Goal: Task Accomplishment & Management: Manage account settings

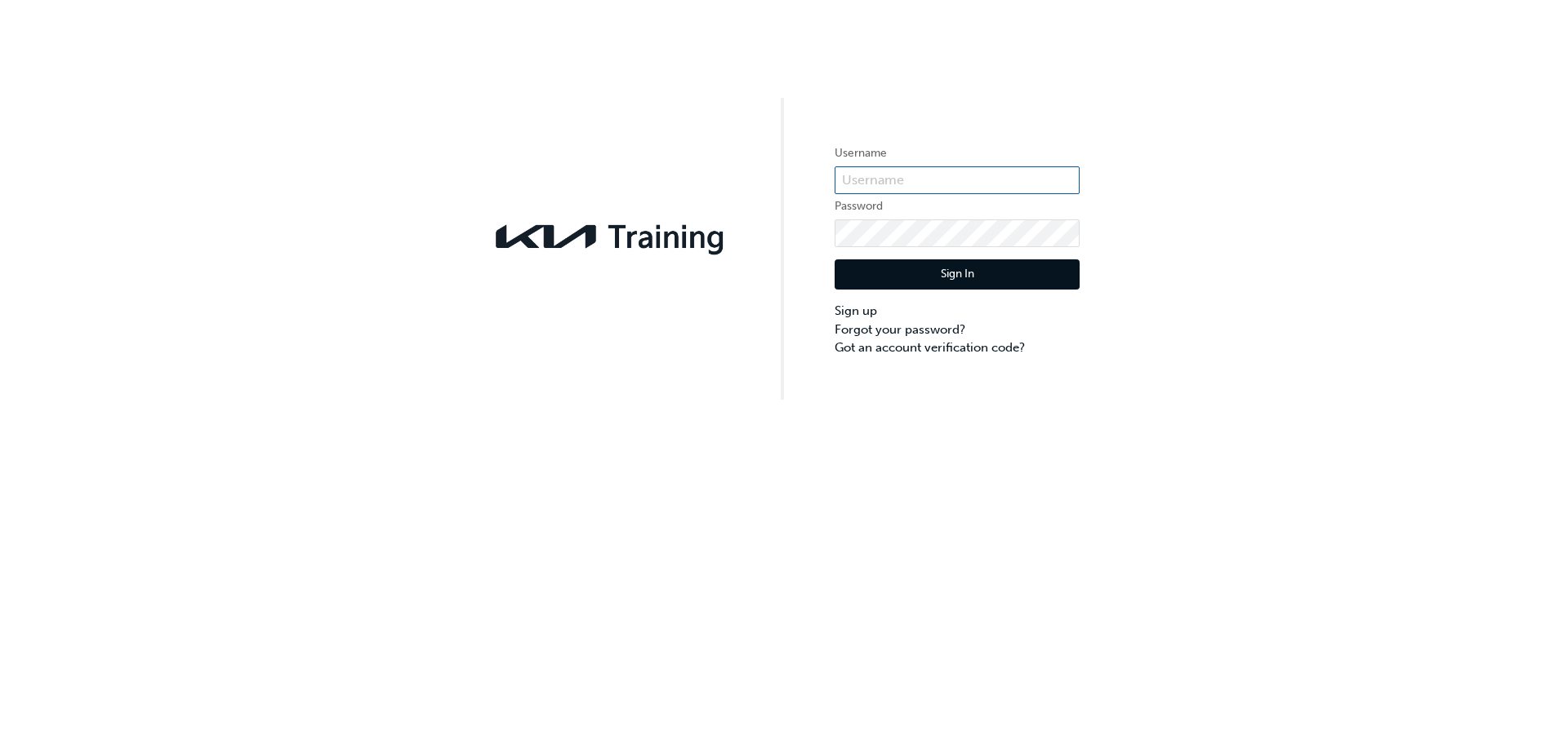
type input "KAU82100C8"
click at [902, 260] on button "Sign In" at bounding box center [957, 275] width 245 height 31
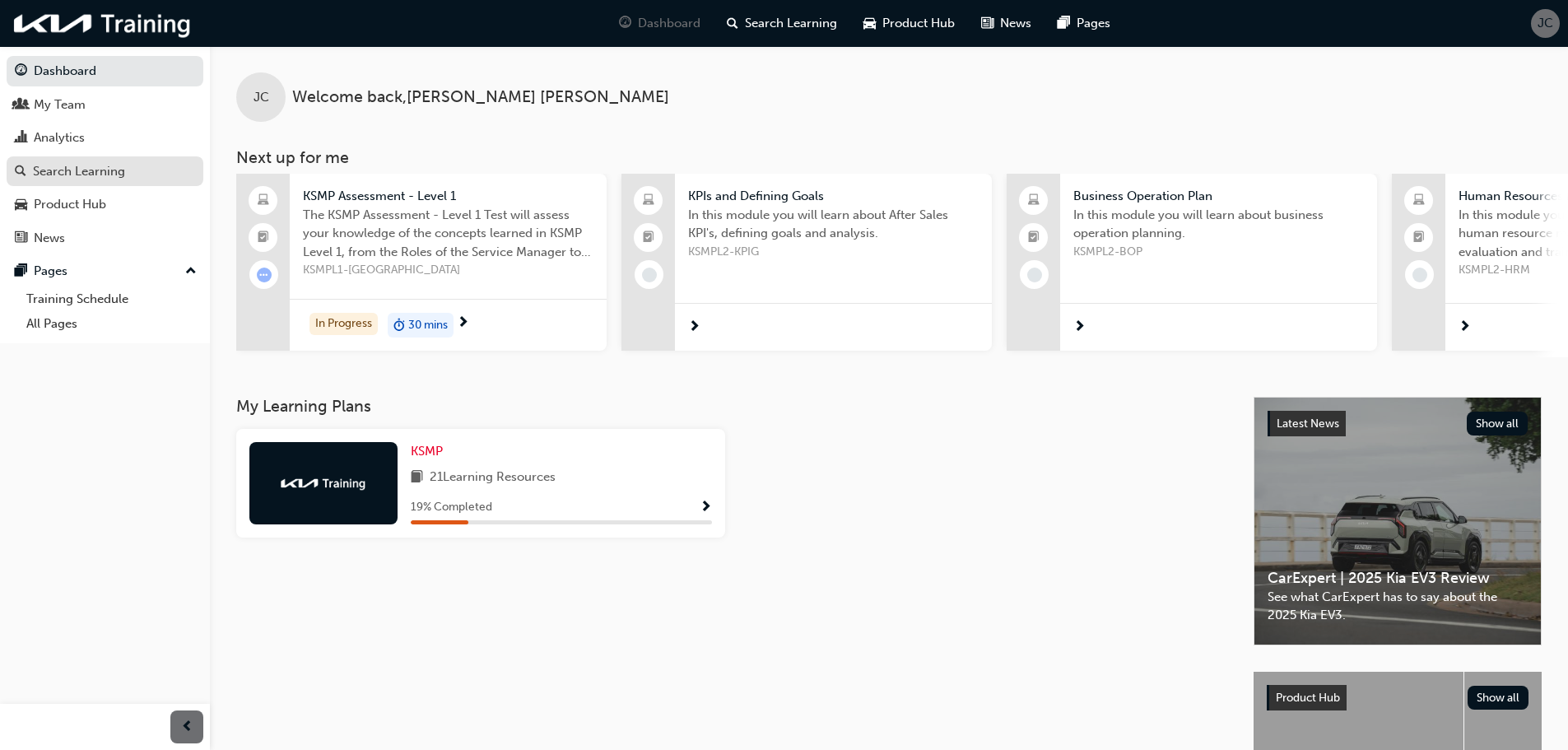
click at [61, 161] on link "Search Learning" at bounding box center [105, 171] width 197 height 30
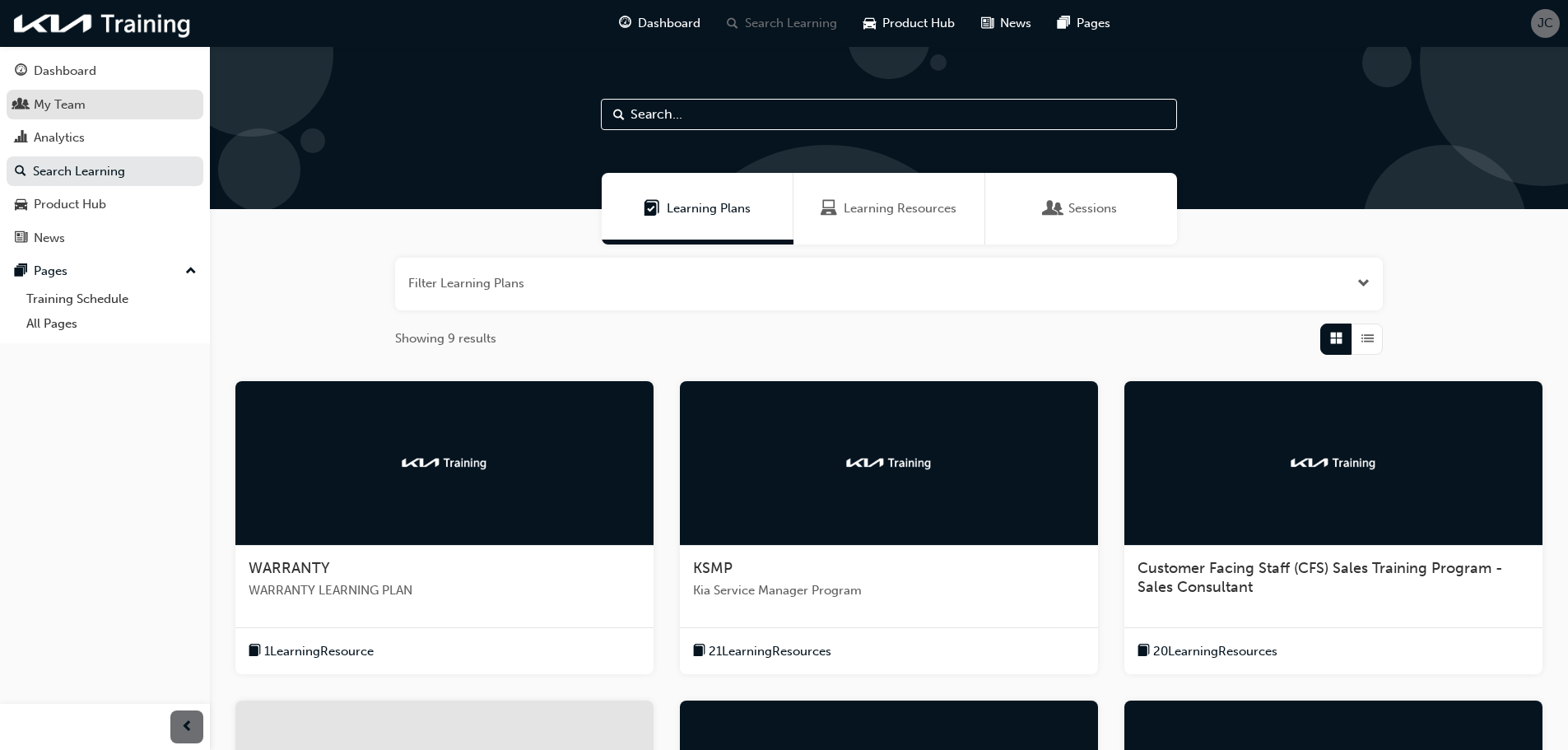
click at [110, 117] on link "My Team" at bounding box center [105, 105] width 197 height 30
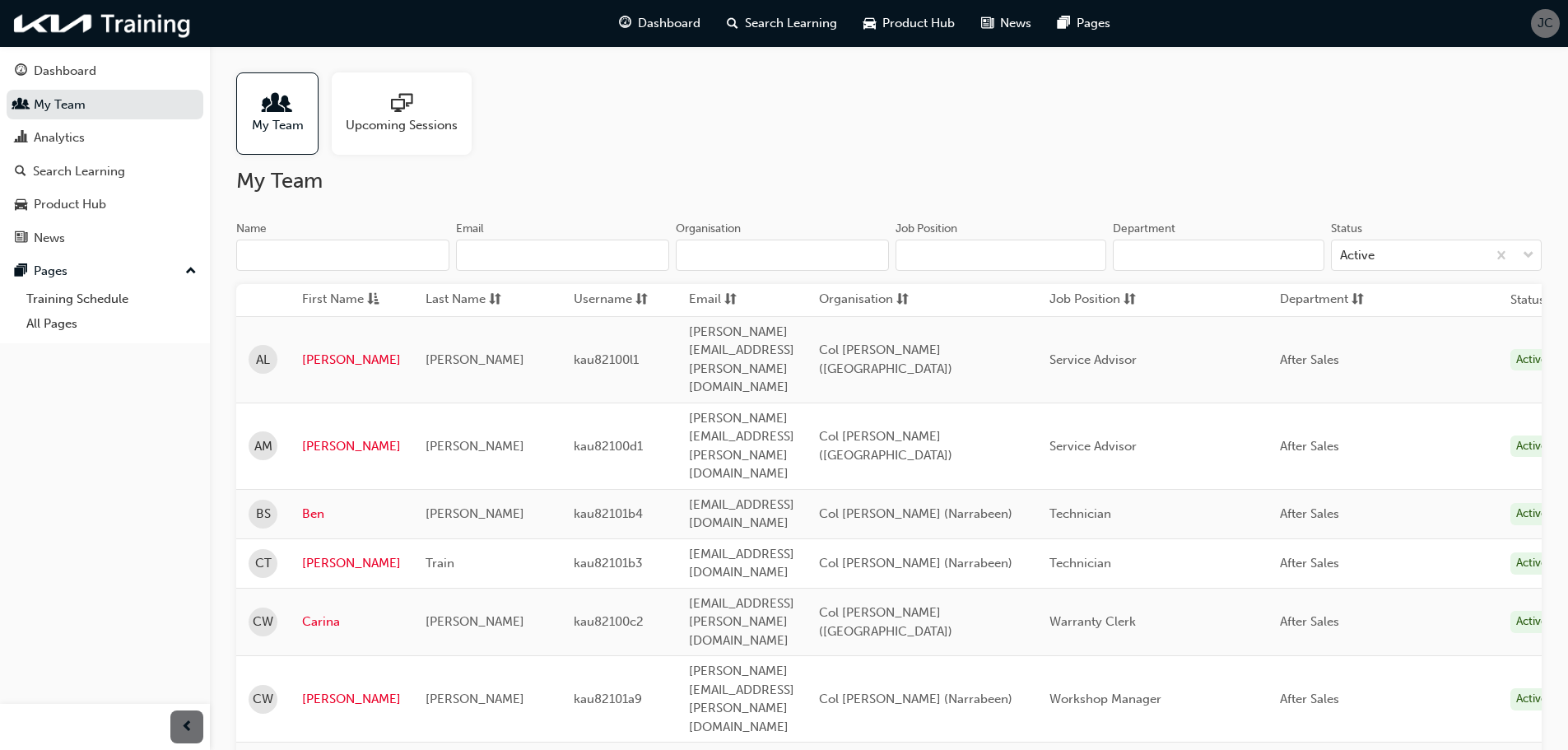
click at [396, 103] on span "sessionType_ONLINE_URL-icon" at bounding box center [401, 104] width 21 height 23
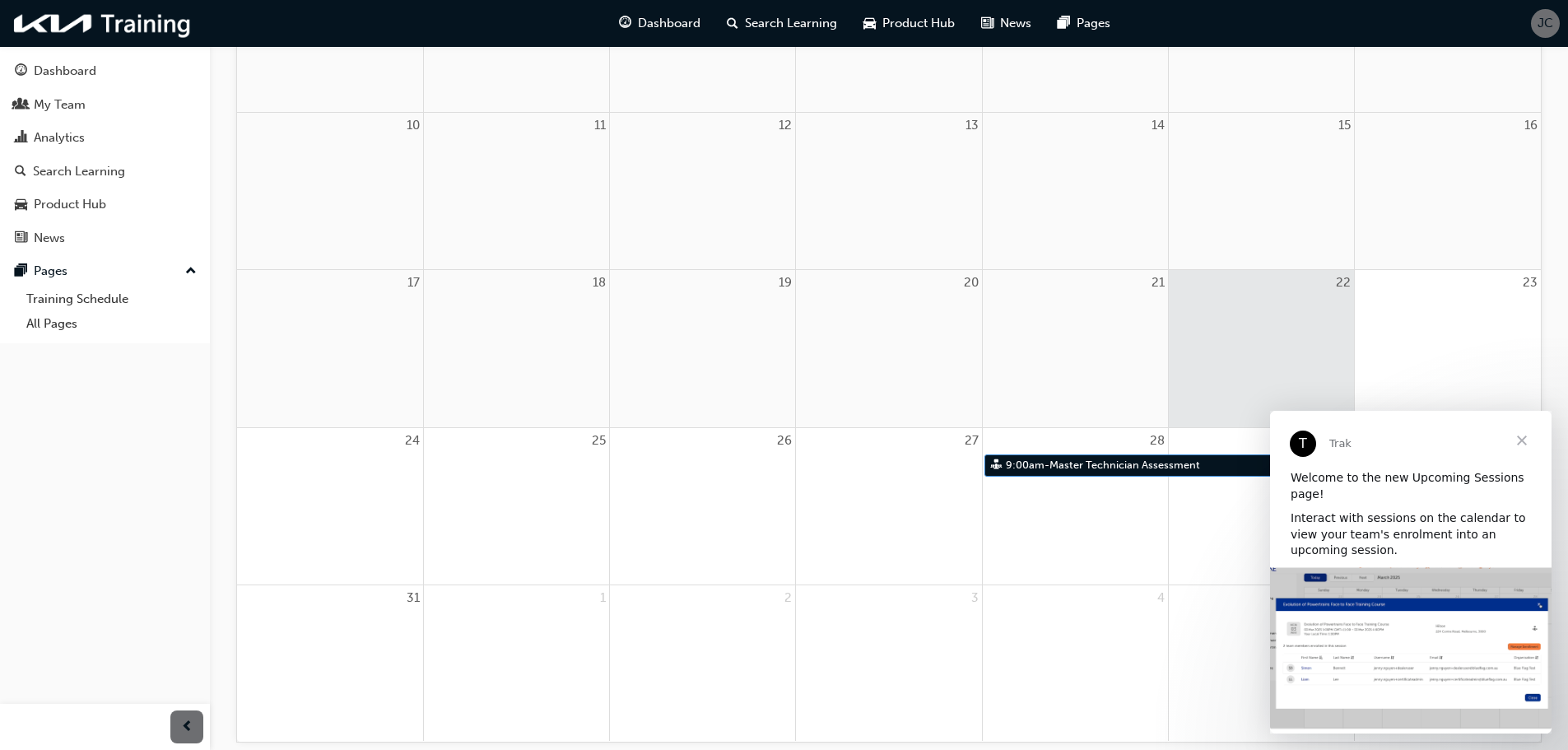
scroll to position [568, 0]
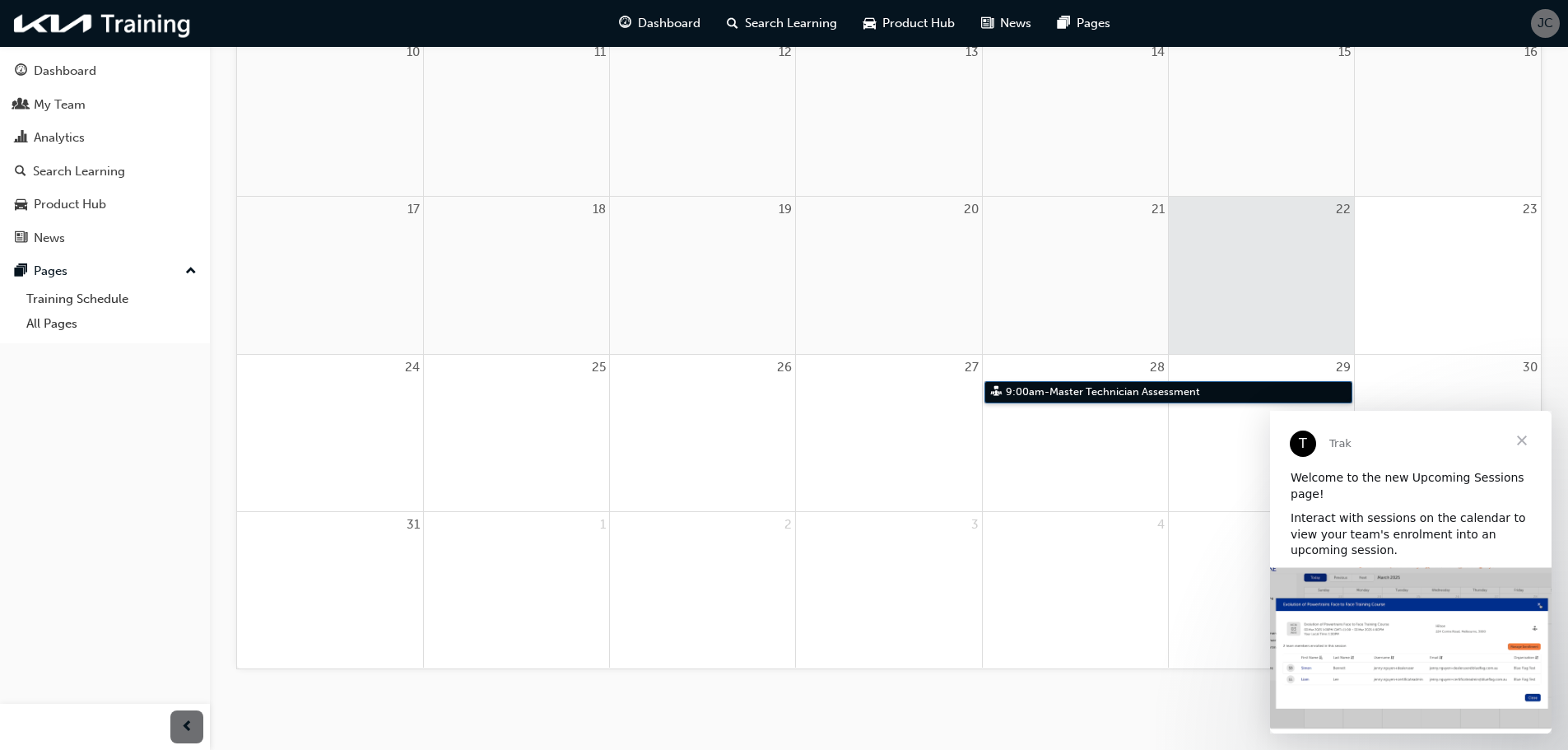
click at [1098, 398] on link "9:00am - Master Technician Assessment" at bounding box center [1169, 392] width 369 height 22
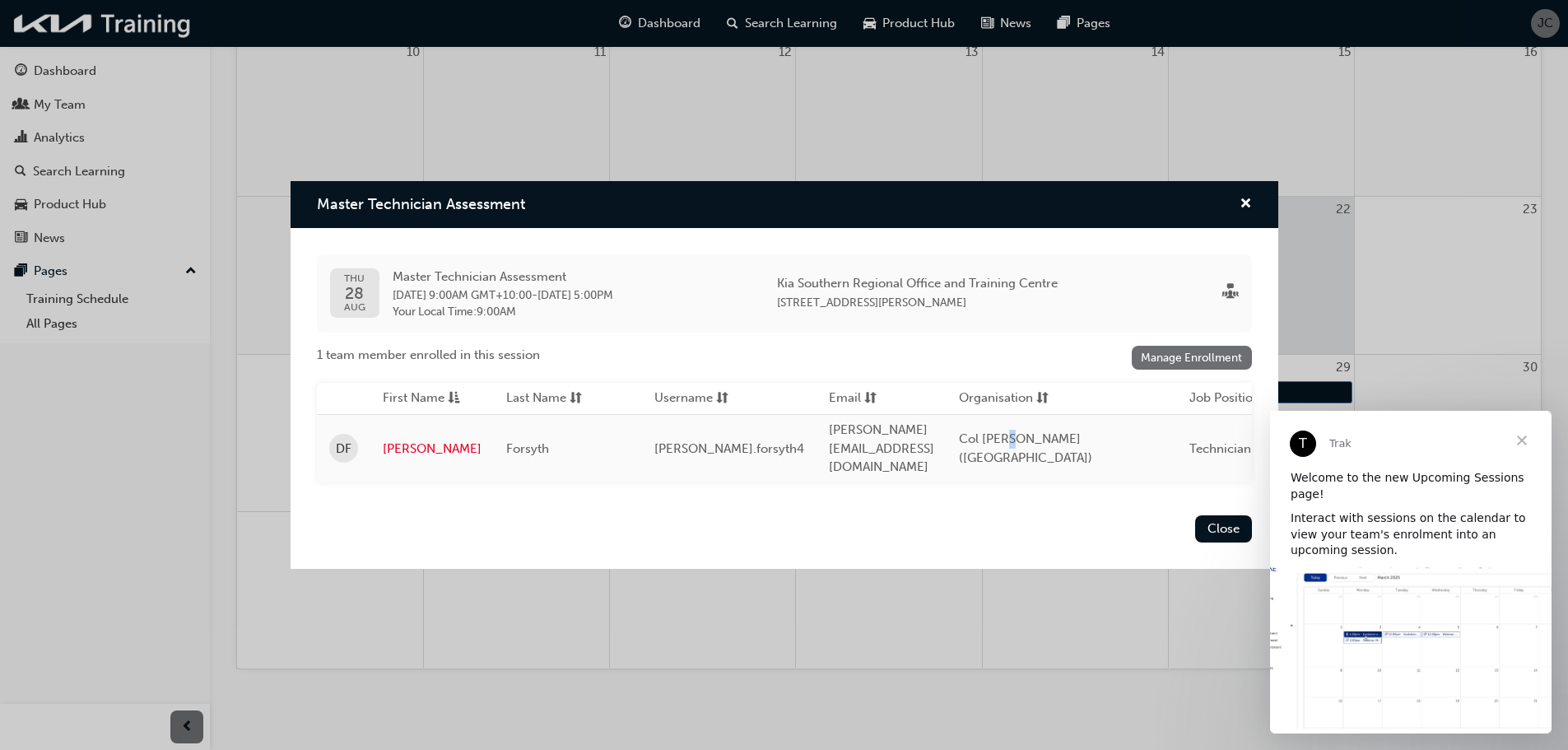
click at [996, 447] on span "Col [PERSON_NAME] ([GEOGRAPHIC_DATA])" at bounding box center [1025, 449] width 133 height 34
click at [1244, 222] on div "Master Technician Assessment" at bounding box center [784, 204] width 988 height 47
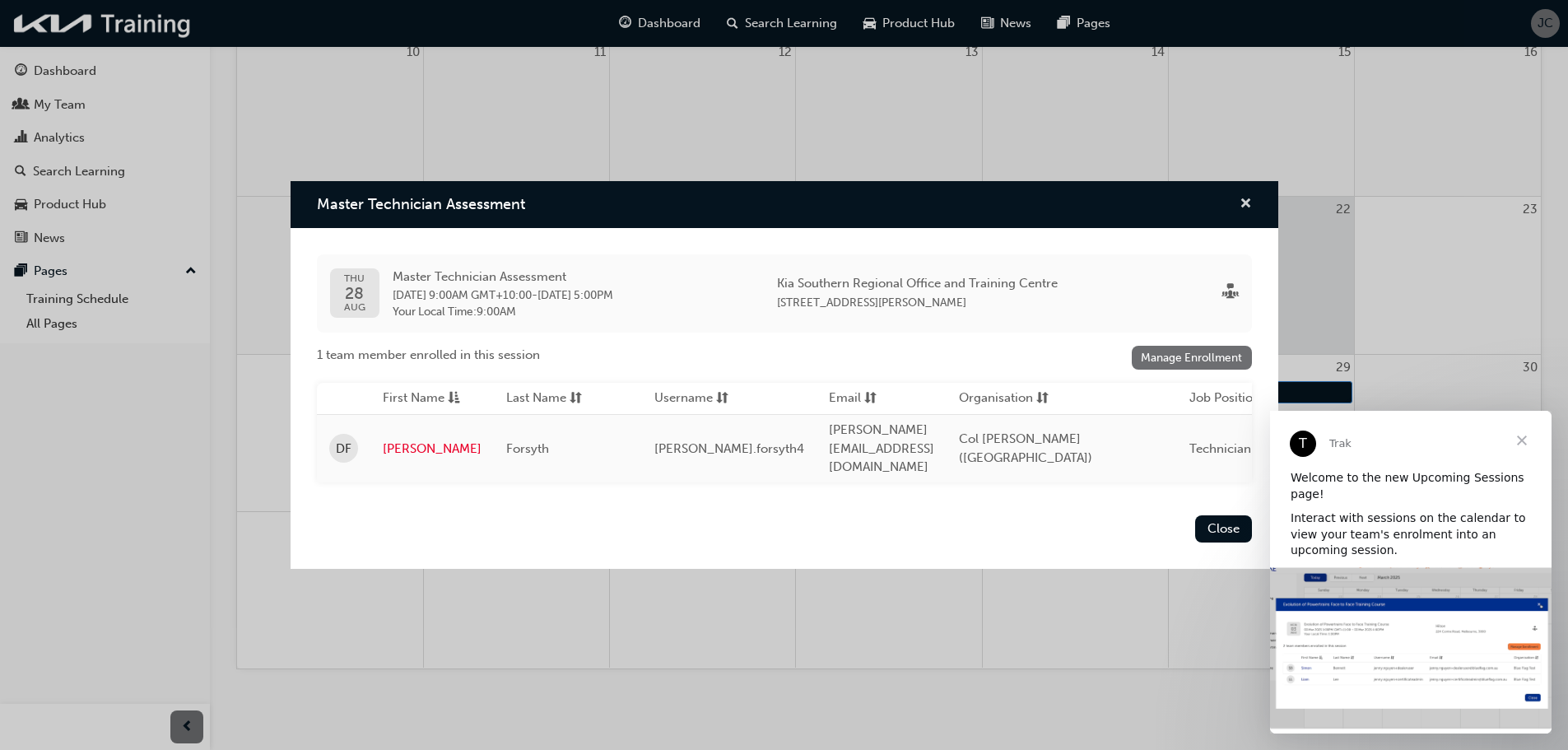
click at [1249, 212] on span "cross-icon" at bounding box center [1246, 205] width 12 height 15
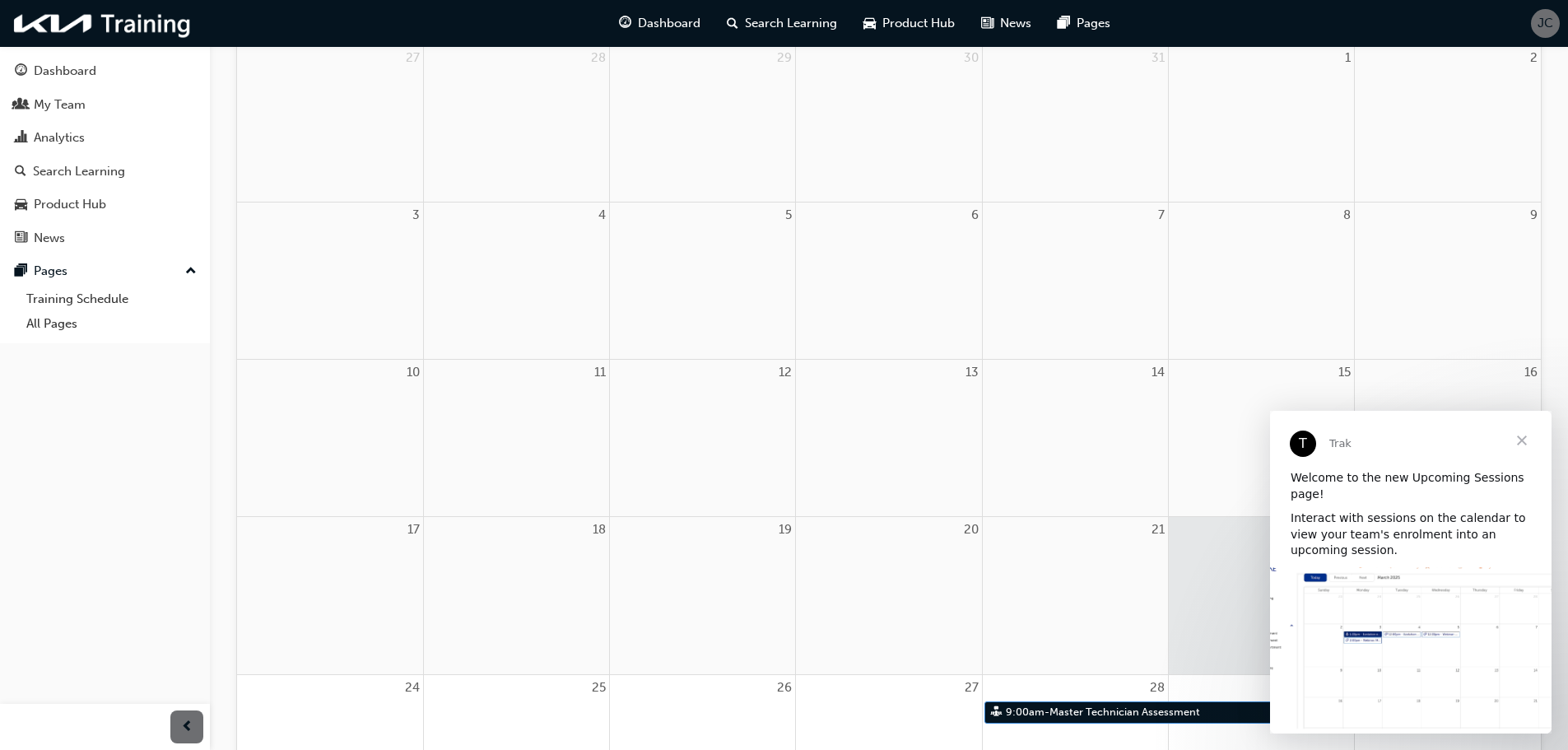
scroll to position [494, 0]
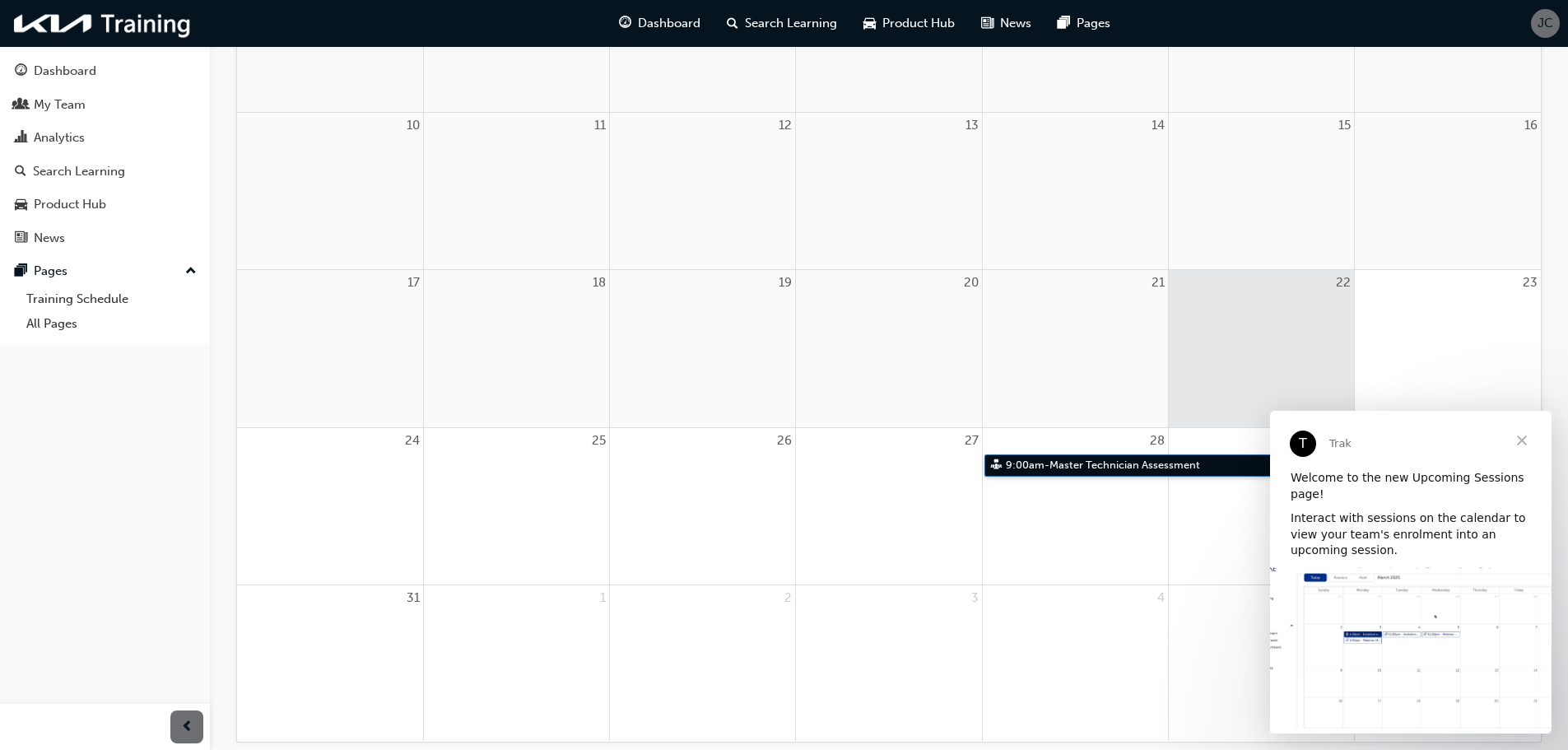
click at [1013, 457] on link "9:00am - Master Technician Assessment" at bounding box center [1169, 466] width 369 height 22
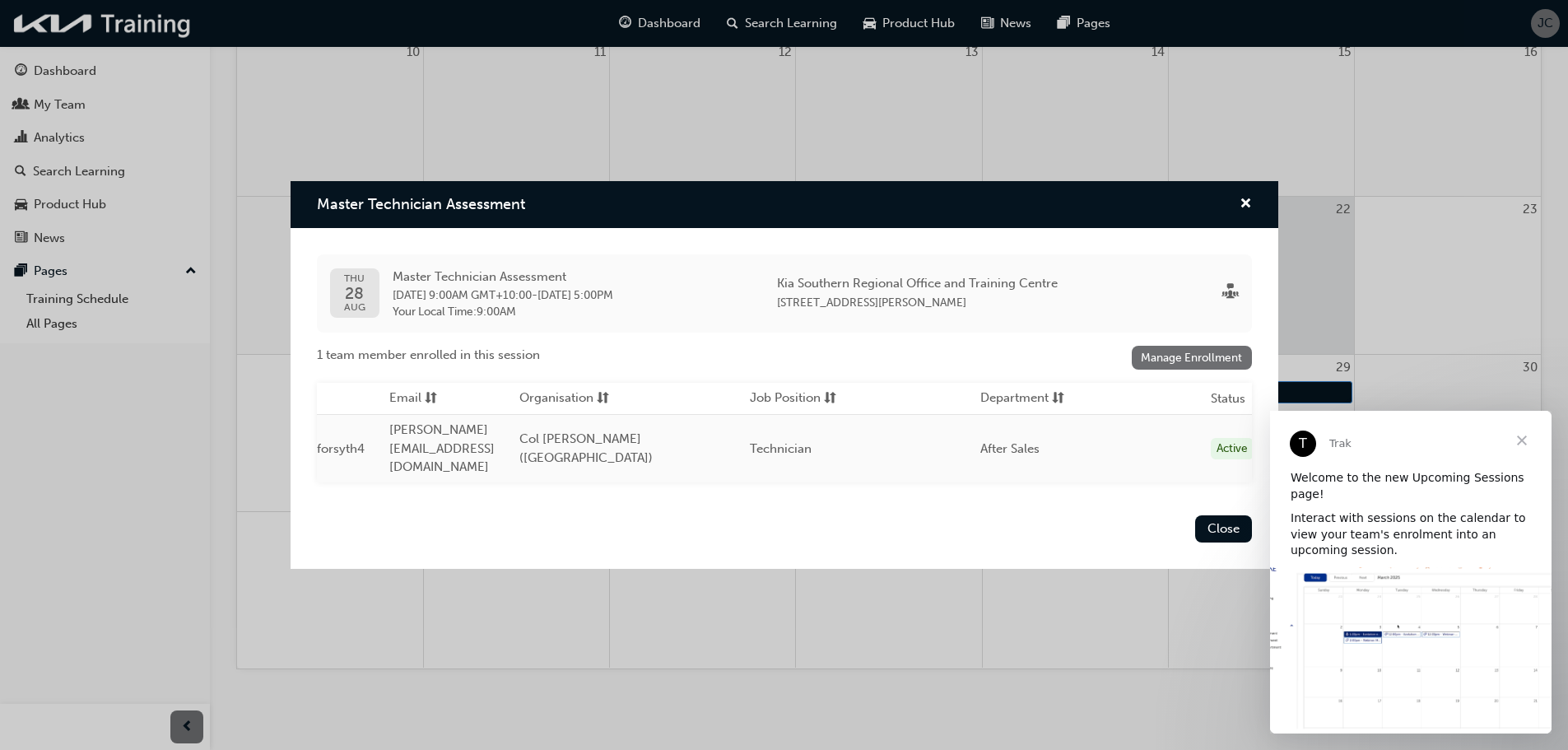
scroll to position [0, 287]
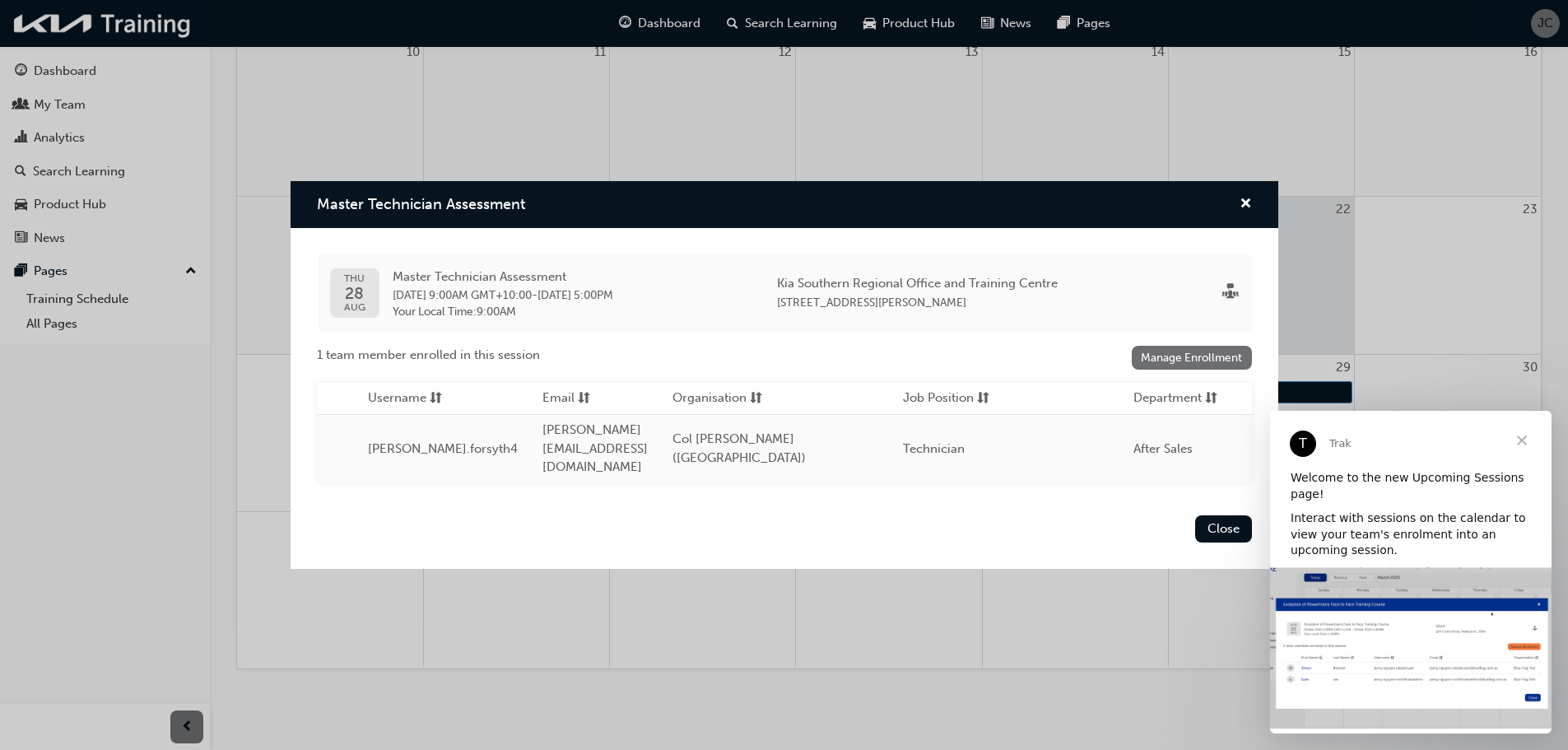
click at [1082, 449] on div "Technician" at bounding box center [1006, 449] width 206 height 19
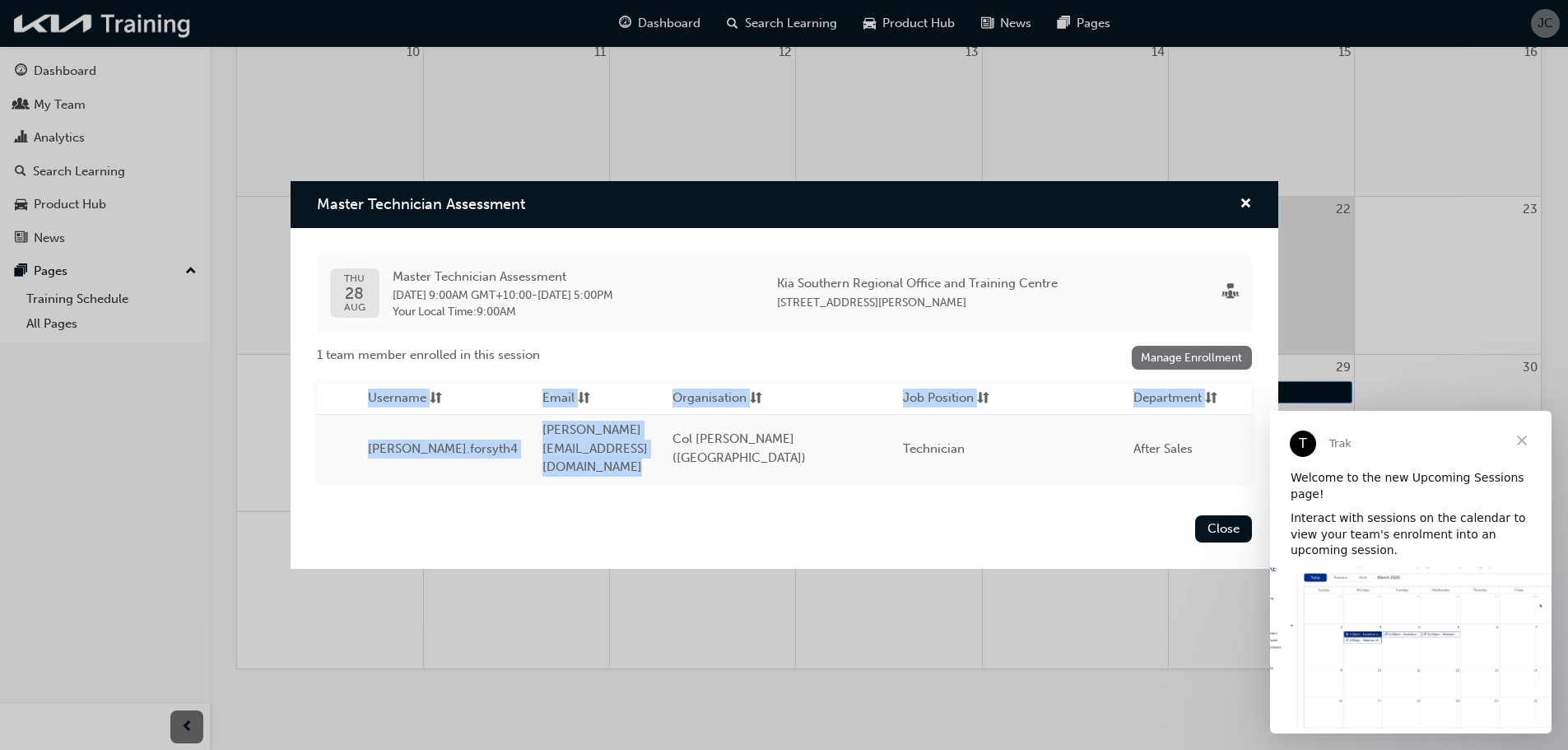
drag, startPoint x: 654, startPoint y: 461, endPoint x: 265, endPoint y: 403, distance: 393.3
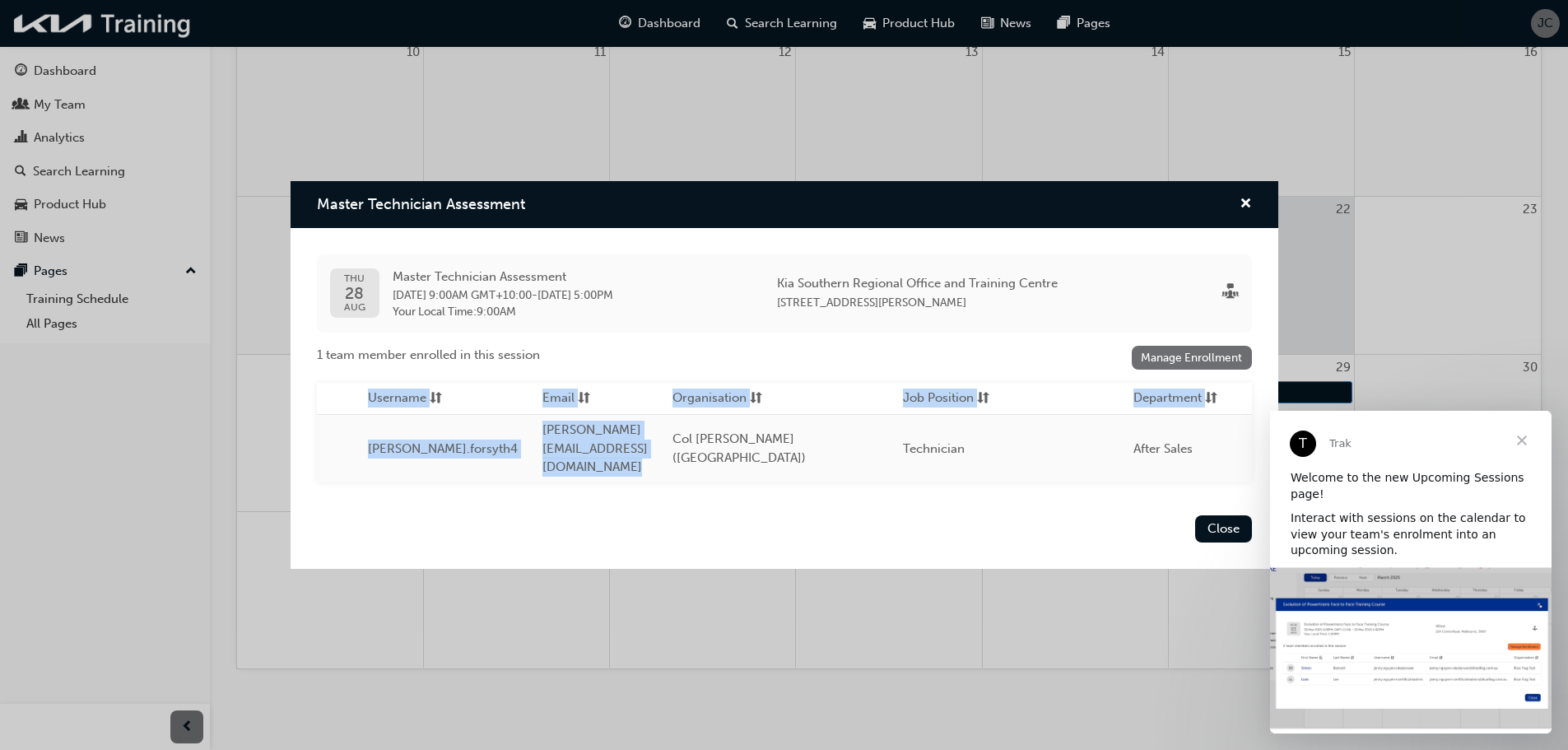
click at [265, 403] on div "Master Technician Assessment [DATE] Master Technician Assessment [DATE] 9:00AM …" at bounding box center [784, 375] width 1568 height 750
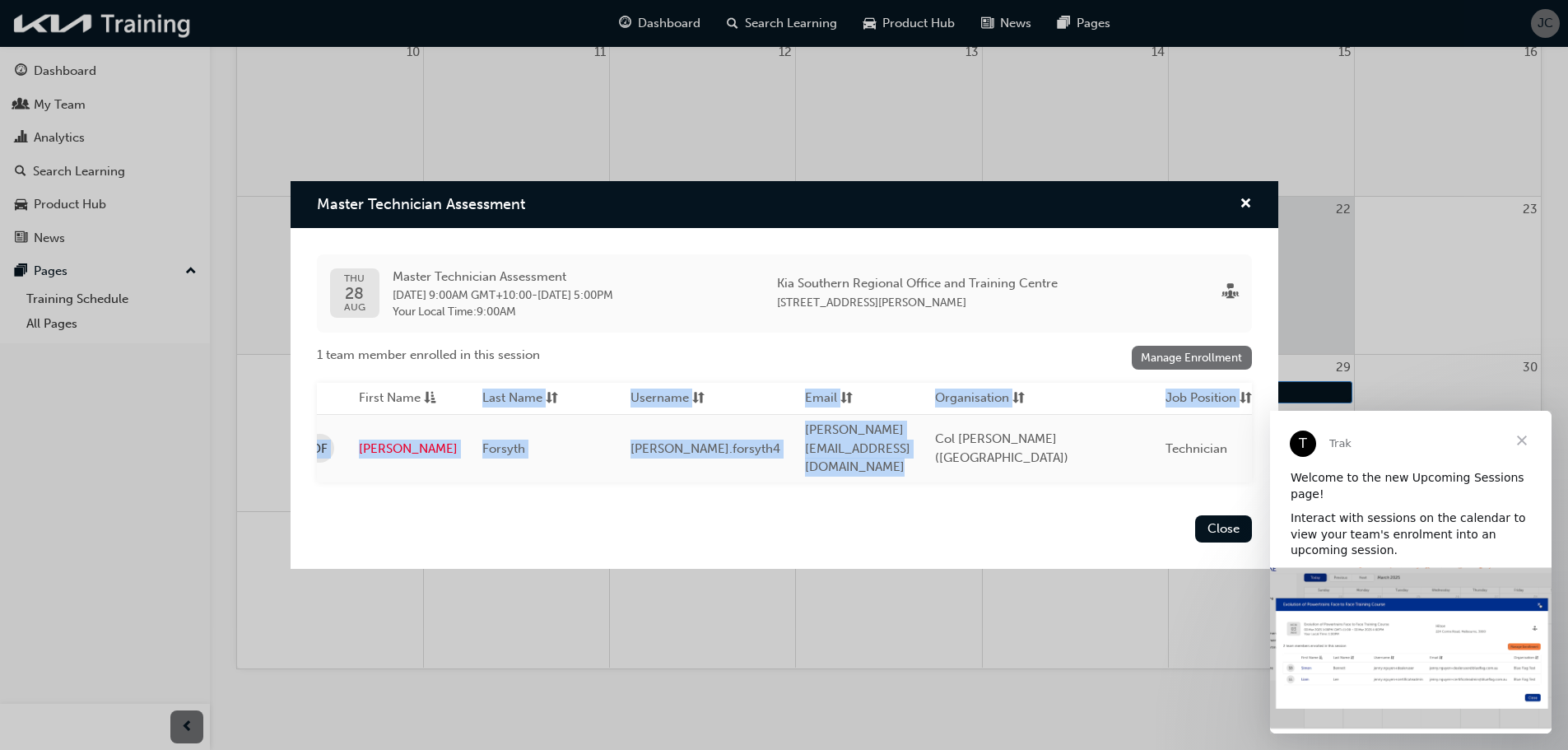
scroll to position [0, 21]
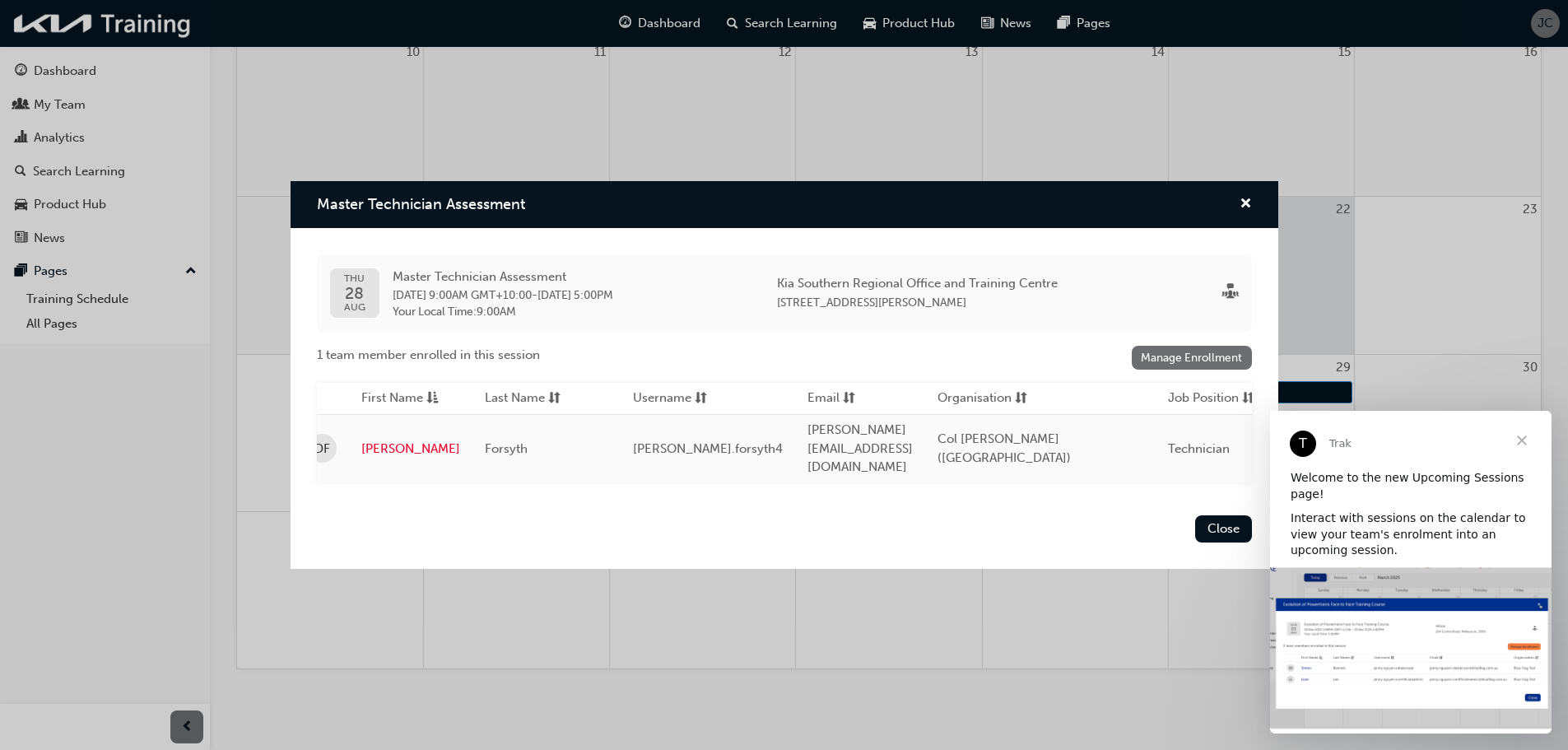
drag, startPoint x: 435, startPoint y: 517, endPoint x: 410, endPoint y: 502, distance: 29.2
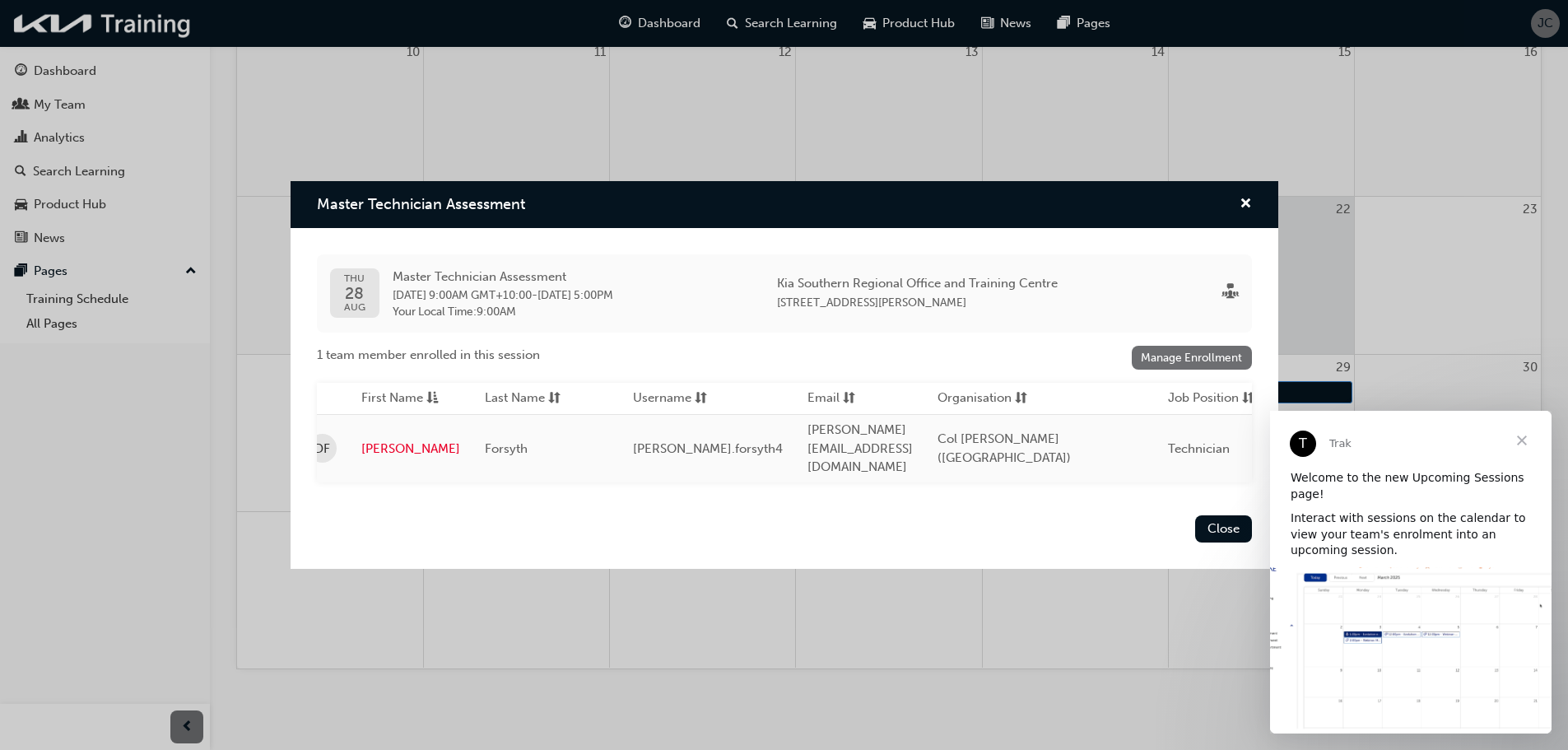
click at [434, 518] on div "Close" at bounding box center [784, 539] width 988 height 60
click at [400, 440] on link "[PERSON_NAME]" at bounding box center [433, 449] width 99 height 19
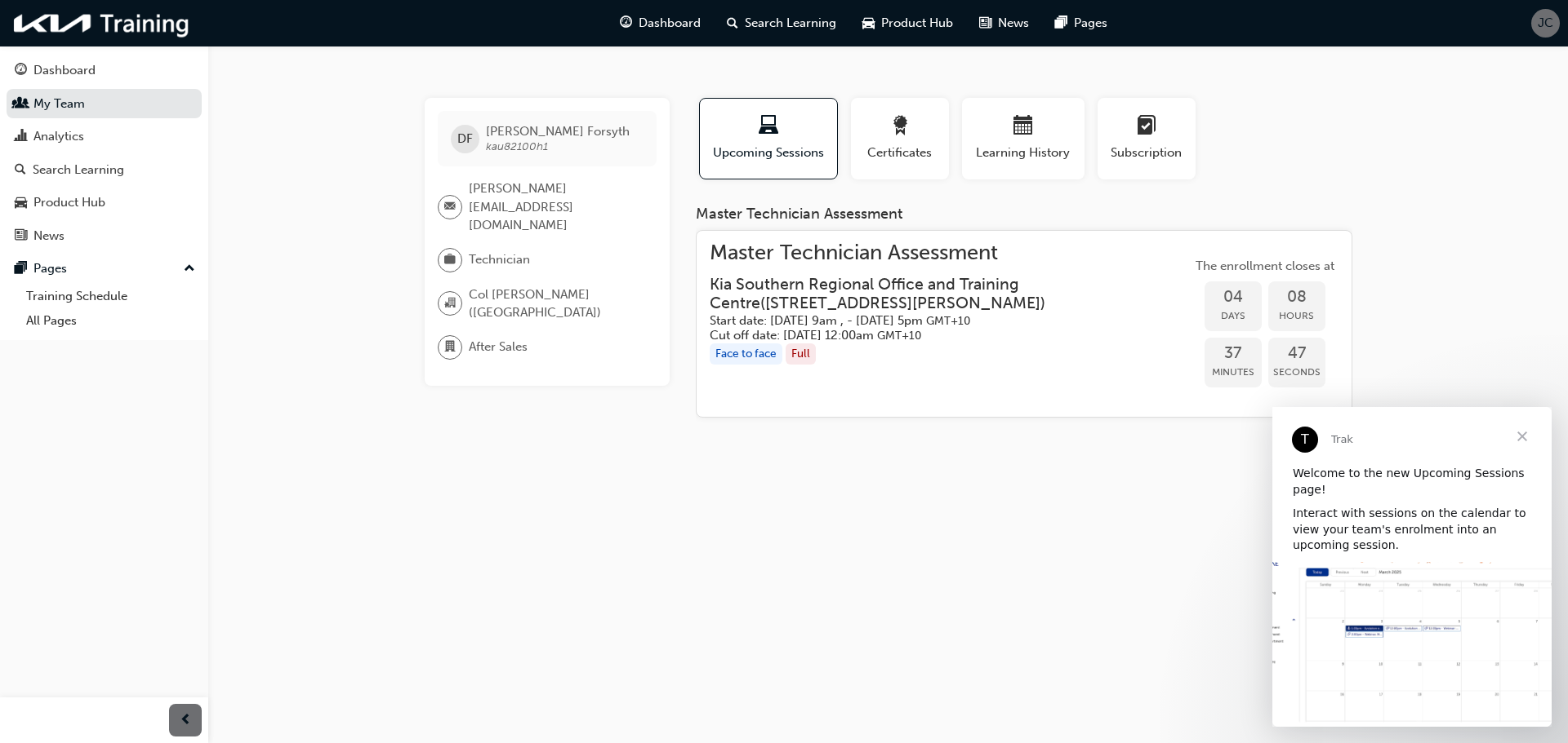
click at [808, 274] on div "Master Technician Assessment Kia Southern Regional Office and Training Centre (…" at bounding box center [950, 293] width 482 height 99
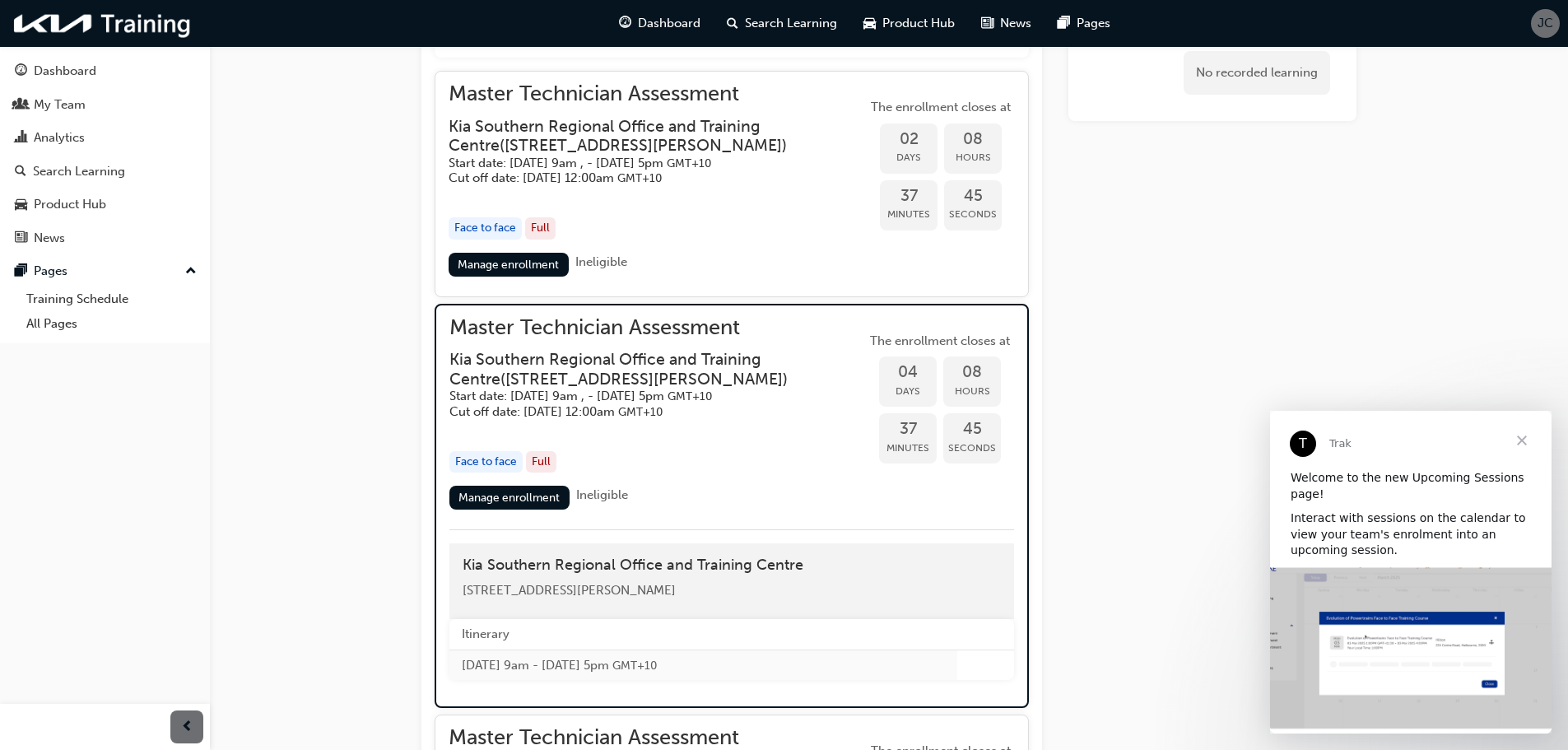
scroll to position [1065, 0]
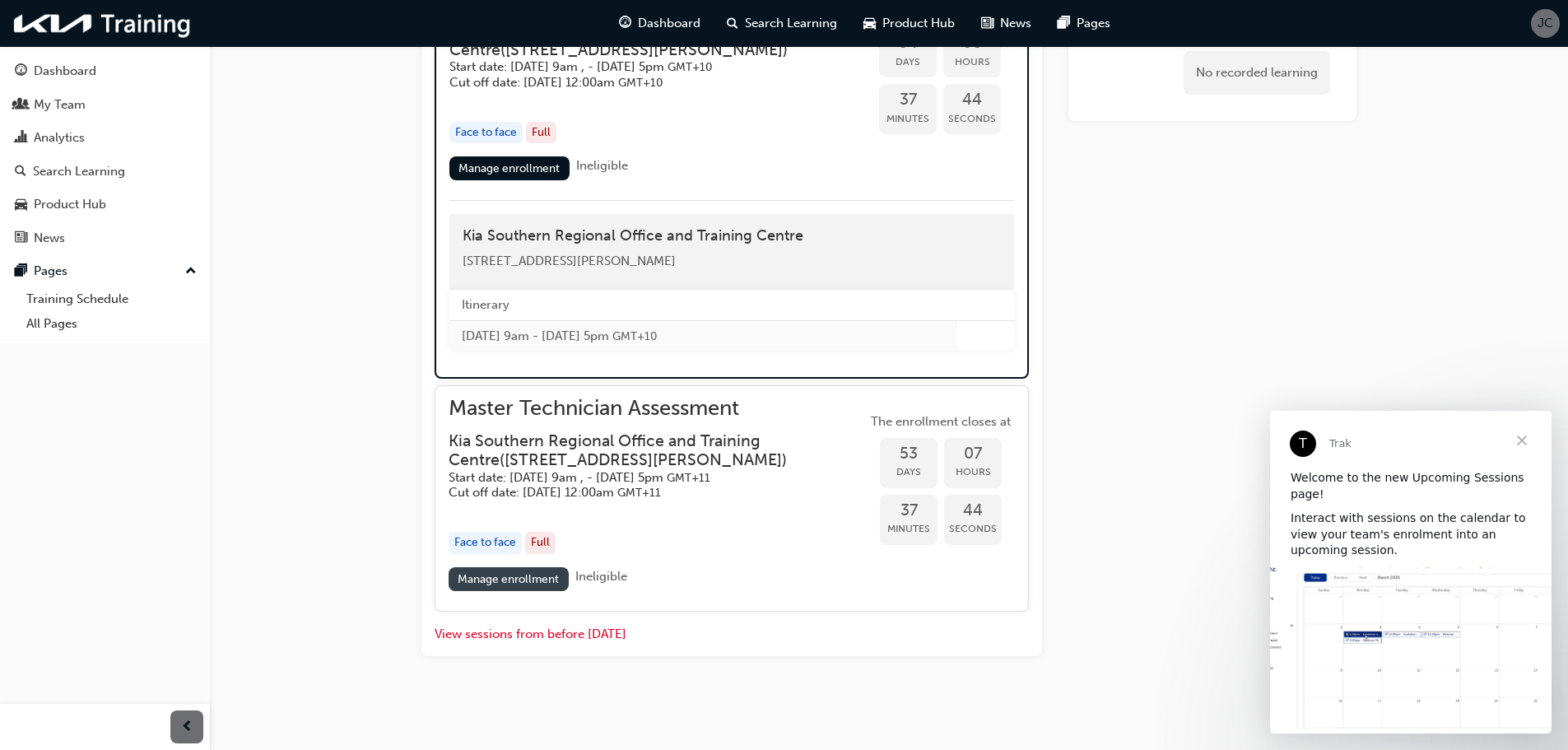
click at [533, 585] on link "Manage enrollment" at bounding box center [508, 580] width 120 height 24
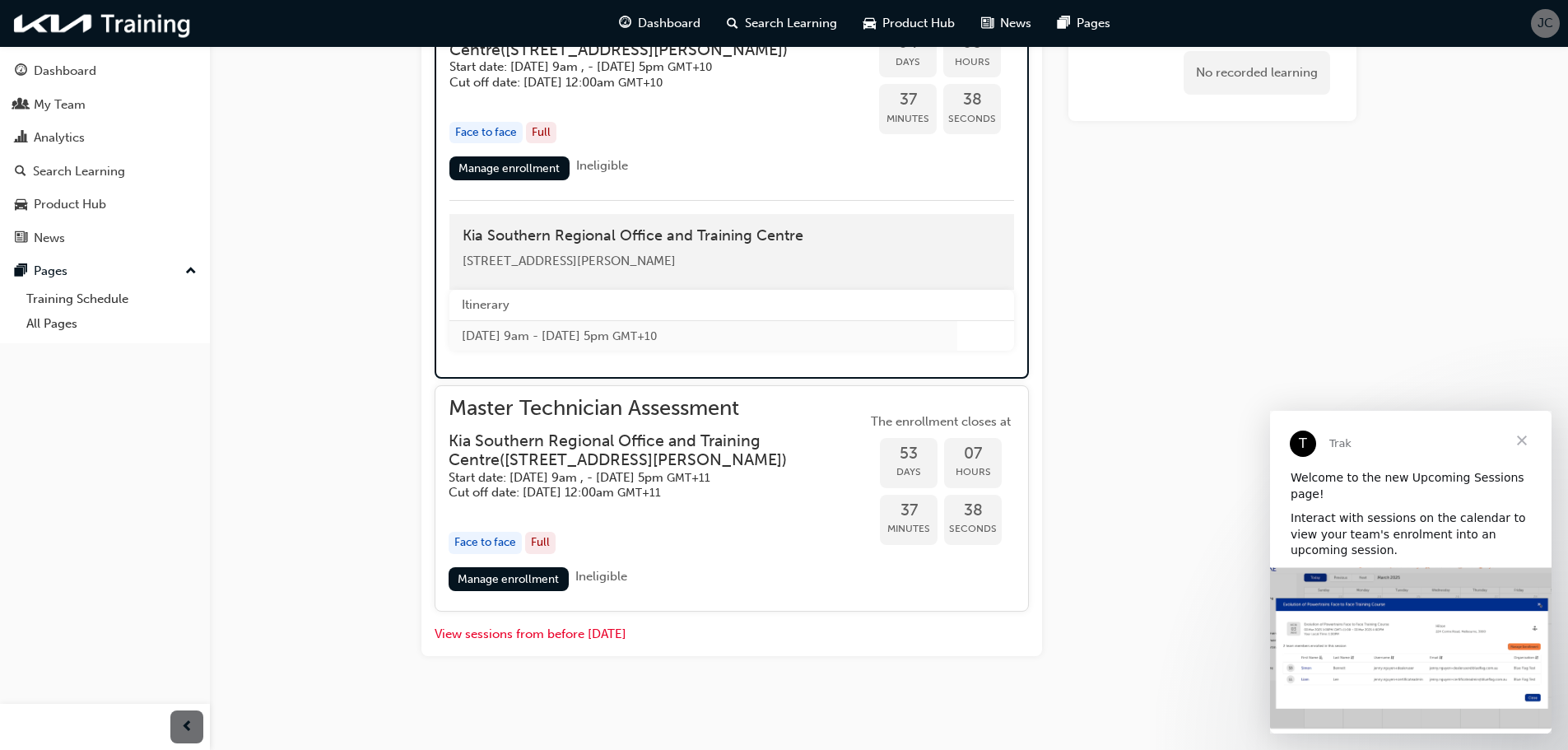
scroll to position [818, 0]
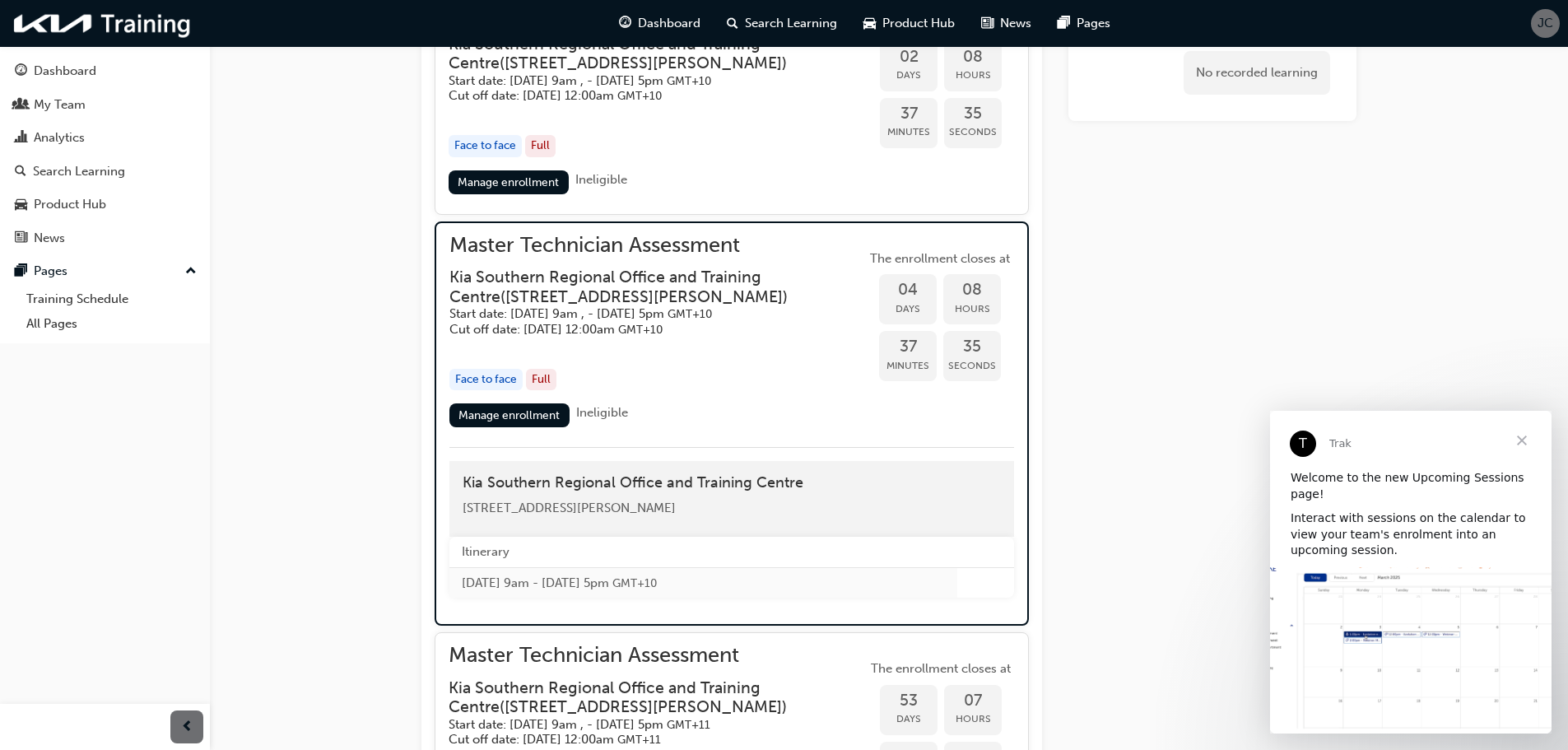
click at [519, 403] on div "Master Technician Assessment Kia Southern Regional Office and Training Centre (…" at bounding box center [658, 320] width 417 height 167
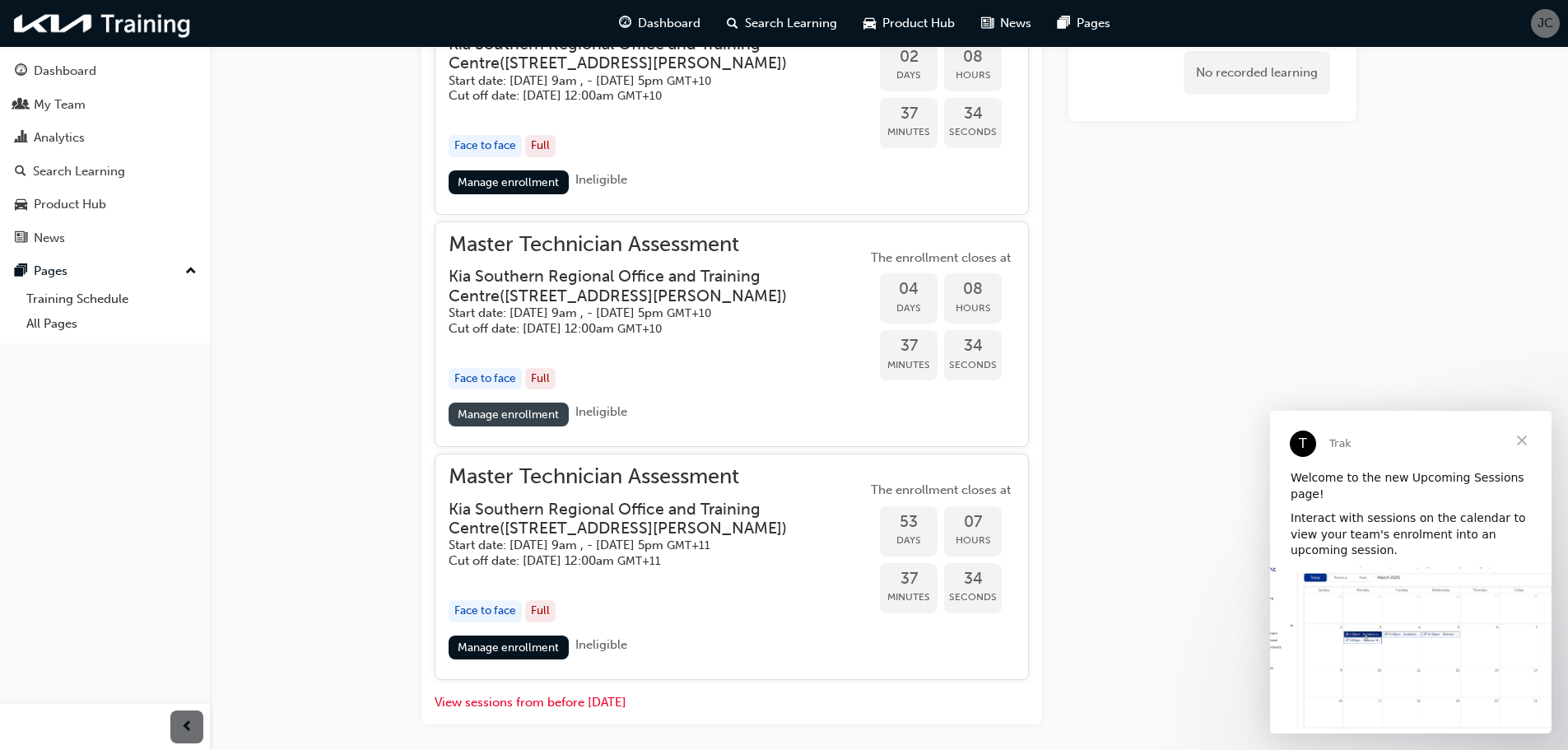
click at [525, 414] on link "Manage enrollment" at bounding box center [508, 415] width 120 height 24
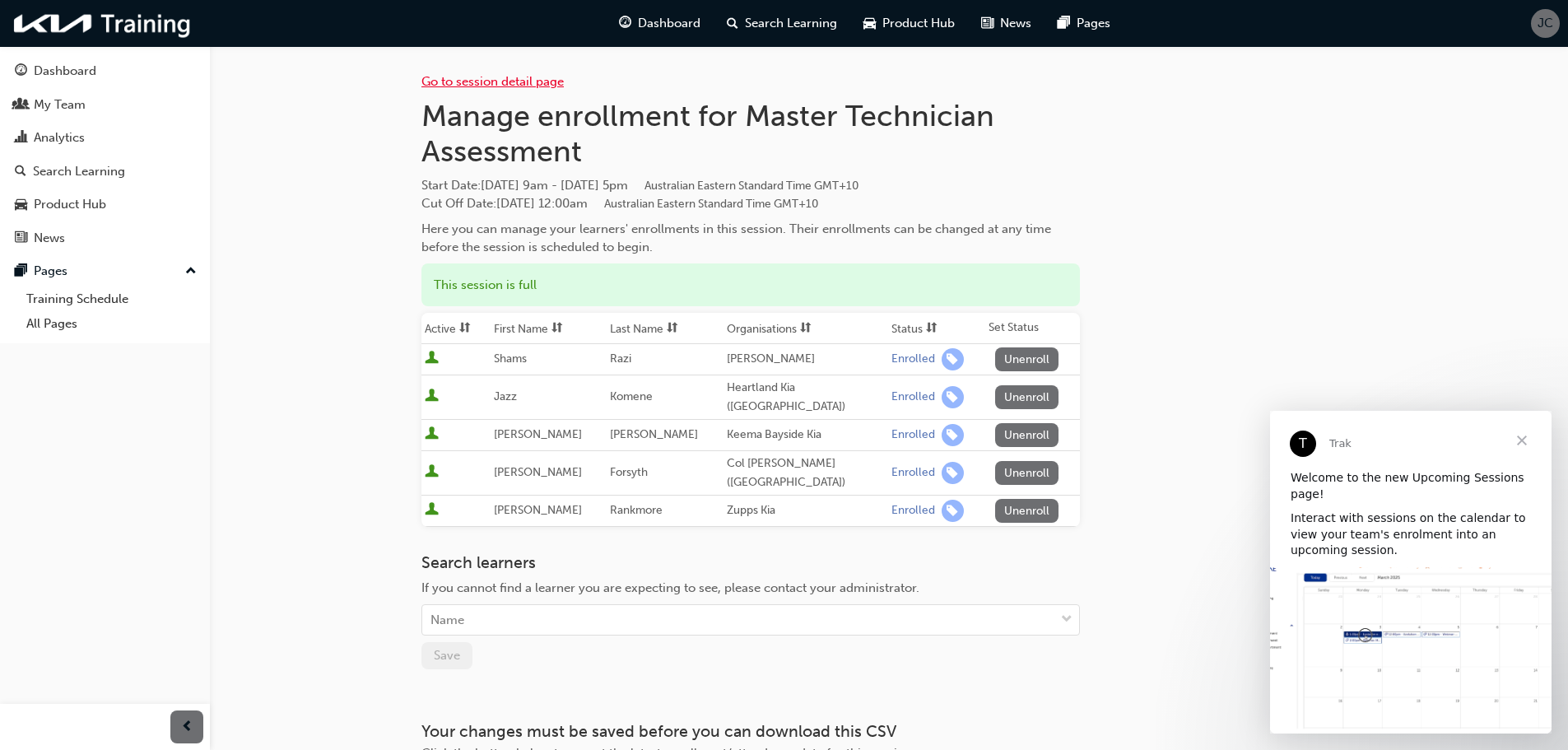
click at [554, 81] on link "Go to session detail page" at bounding box center [492, 82] width 142 height 15
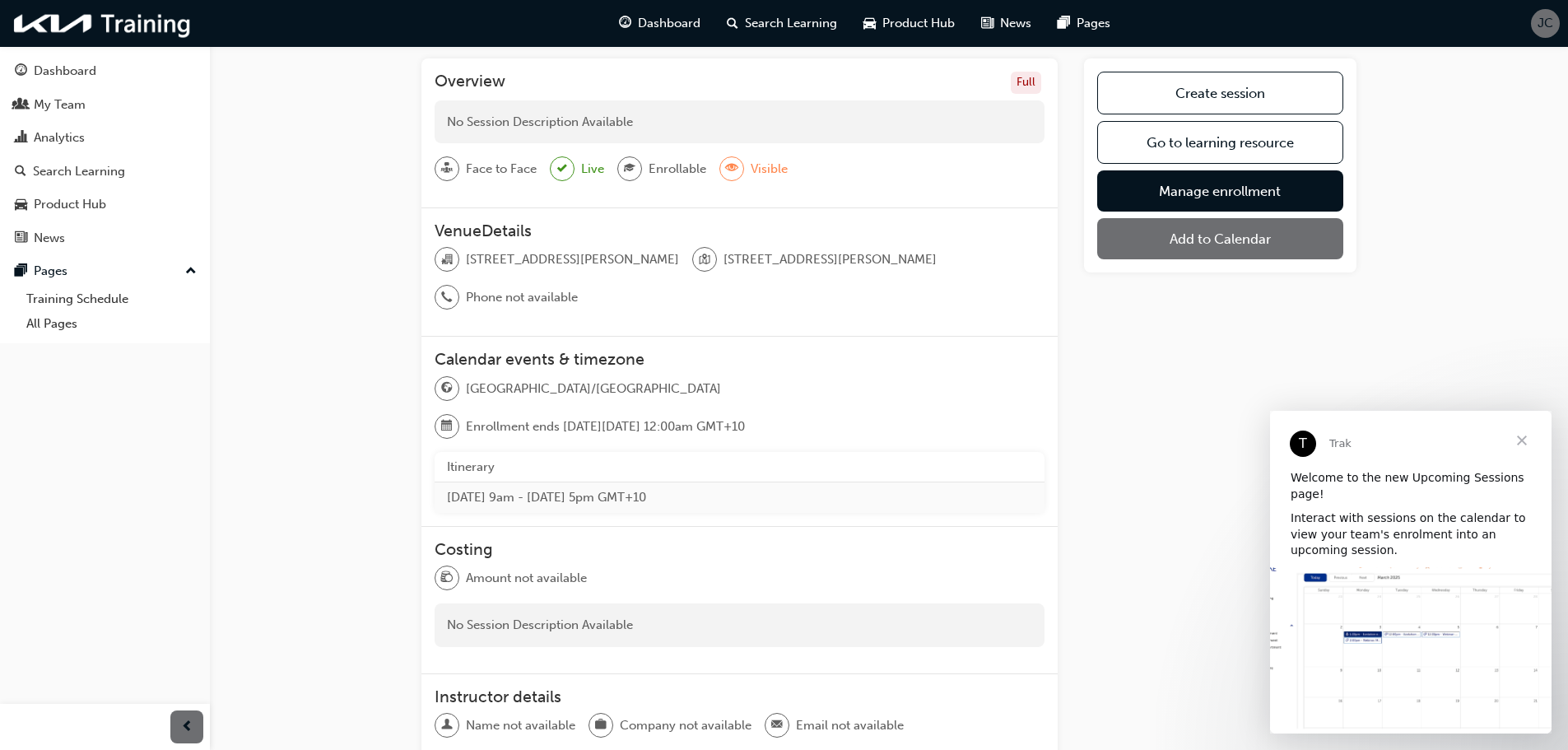
scroll to position [165, 0]
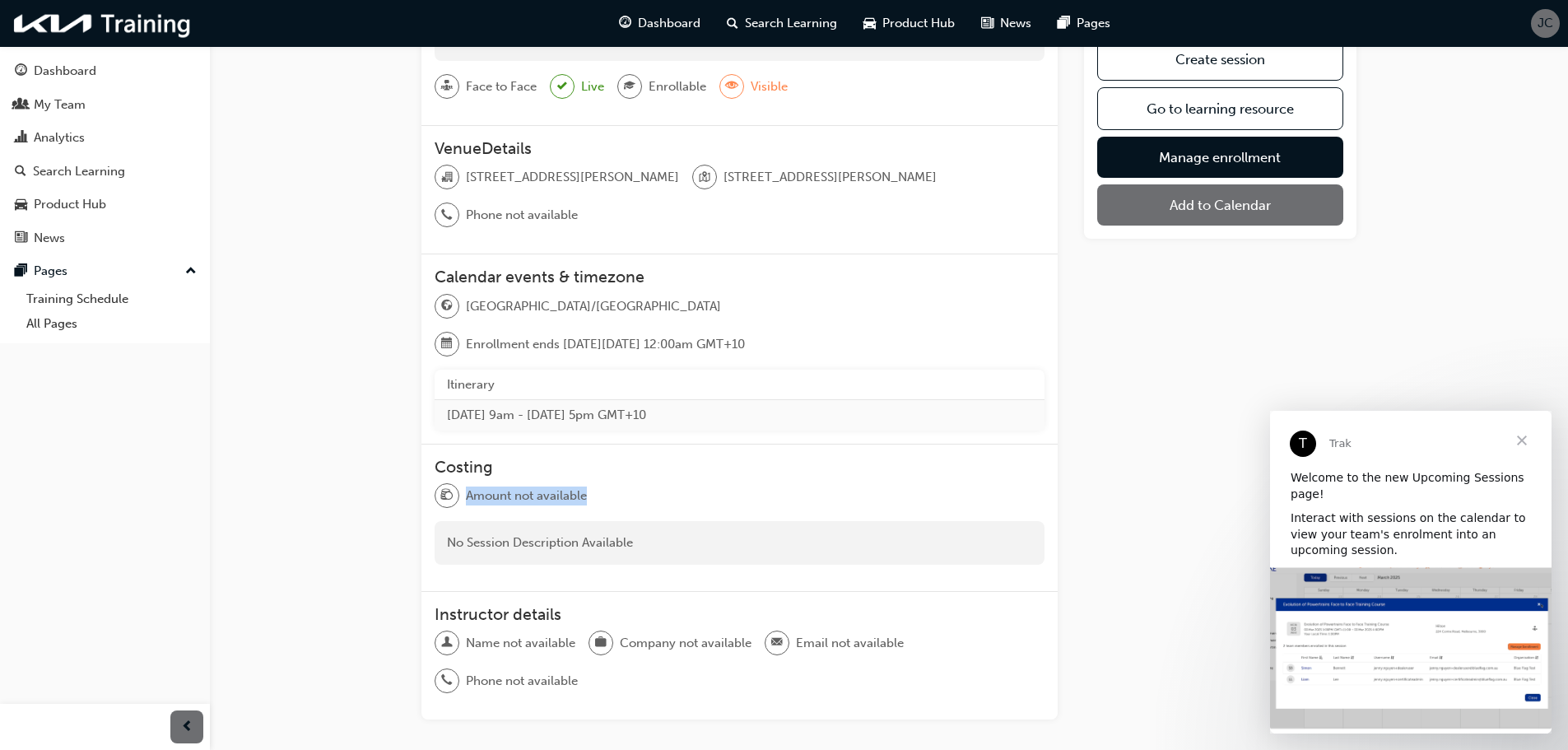
drag, startPoint x: 591, startPoint y: 462, endPoint x: 468, endPoint y: 468, distance: 123.1
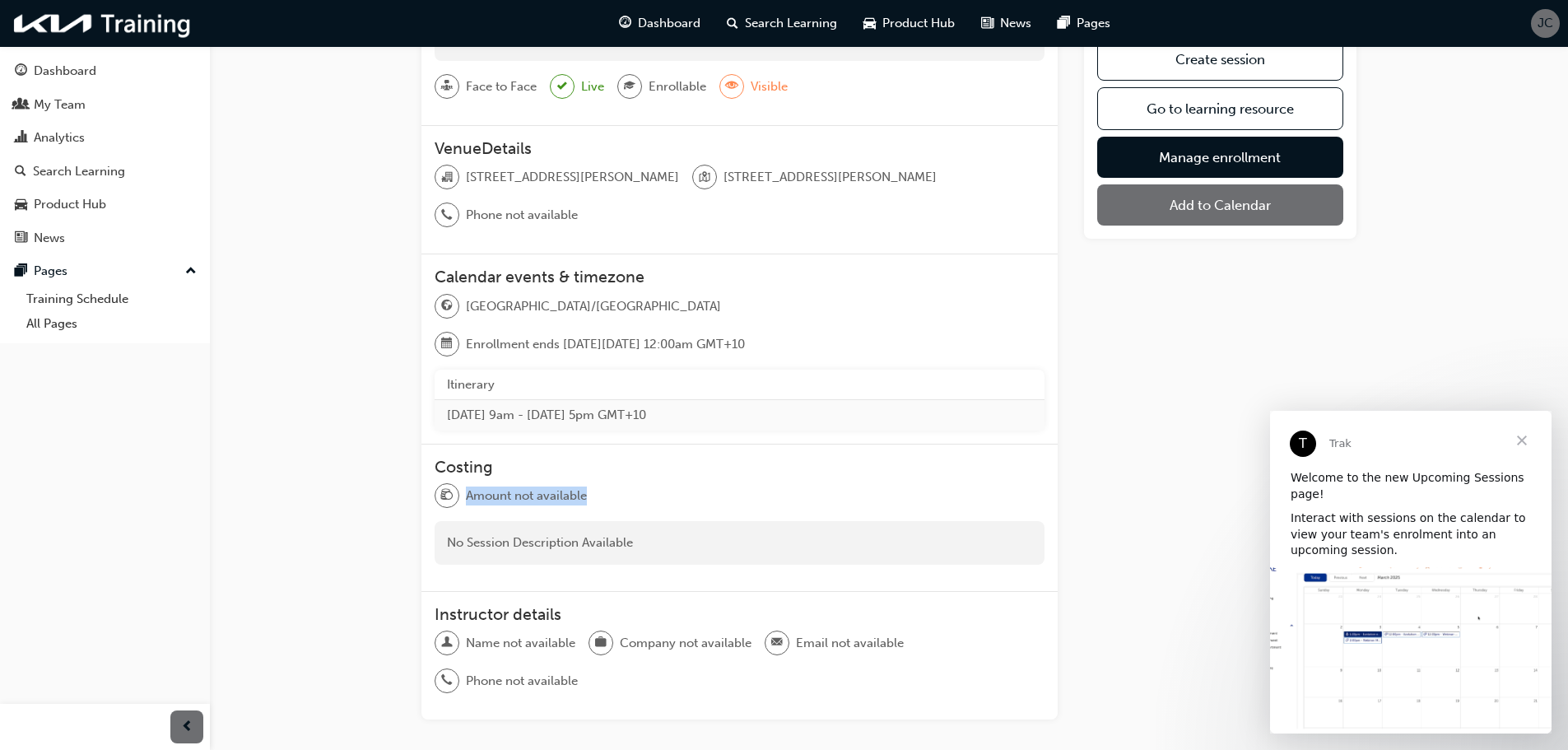
click at [468, 483] on div "Amount not available" at bounding box center [733, 495] width 597 height 25
click at [710, 521] on div "No Session Description Available" at bounding box center [739, 543] width 610 height 44
